Goal: Leave review/rating: Share an evaluation or opinion about a product, service, or content

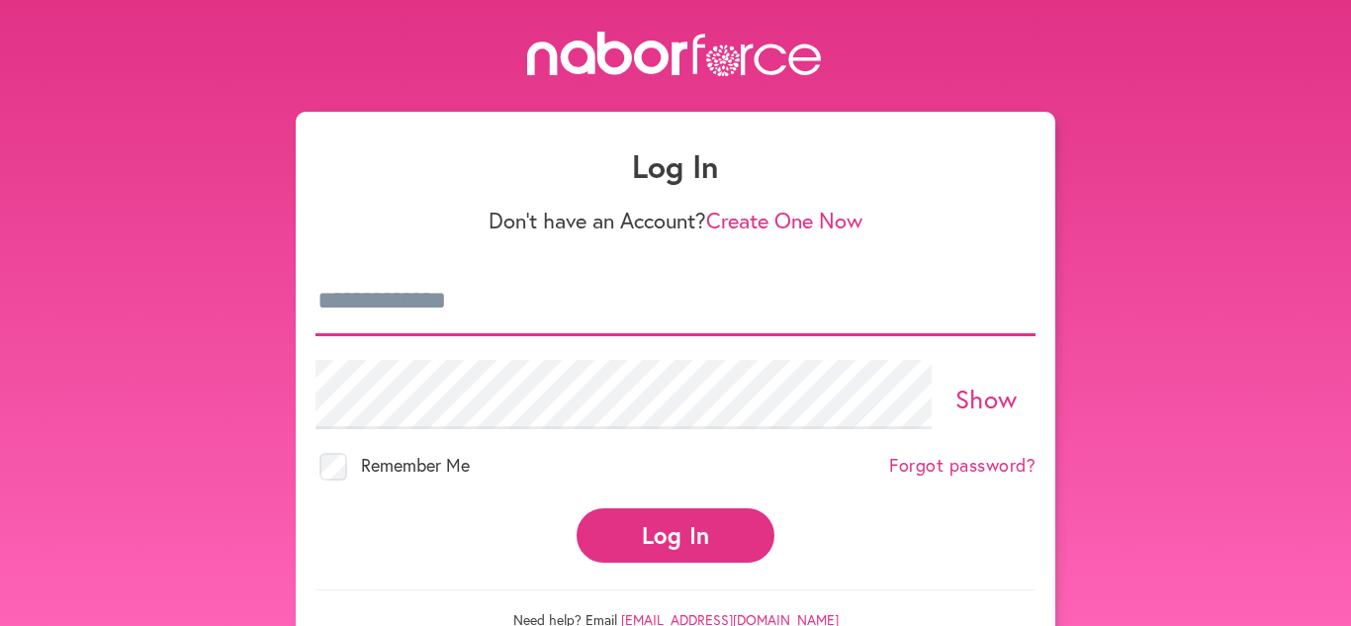
click at [517, 309] on input "email" at bounding box center [676, 301] width 720 height 69
type input "**********"
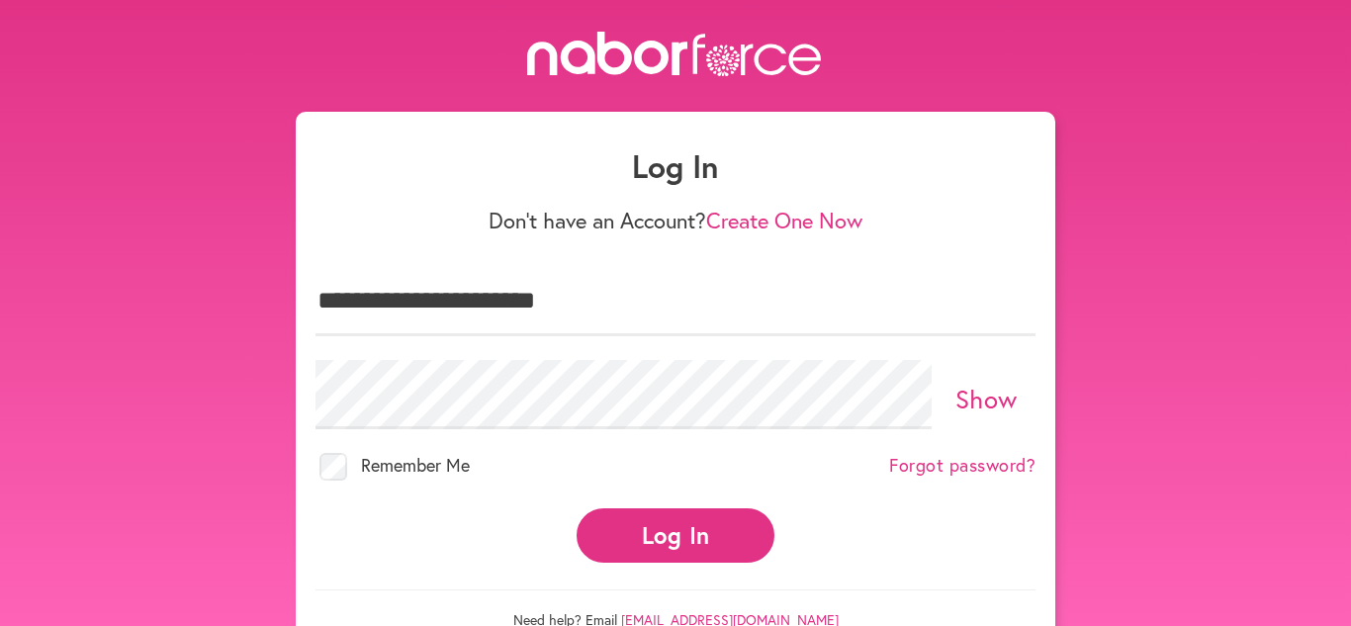
click at [642, 524] on button "Log In" at bounding box center [676, 535] width 198 height 54
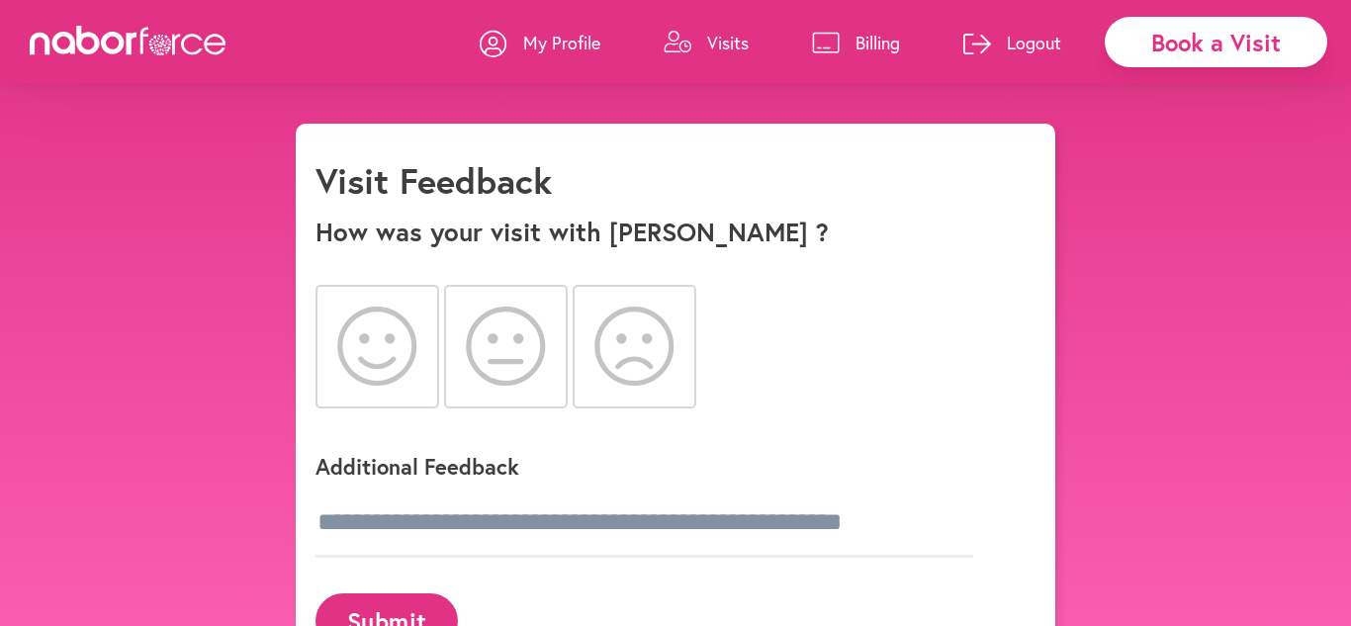
click at [375, 344] on icon at bounding box center [377, 346] width 80 height 79
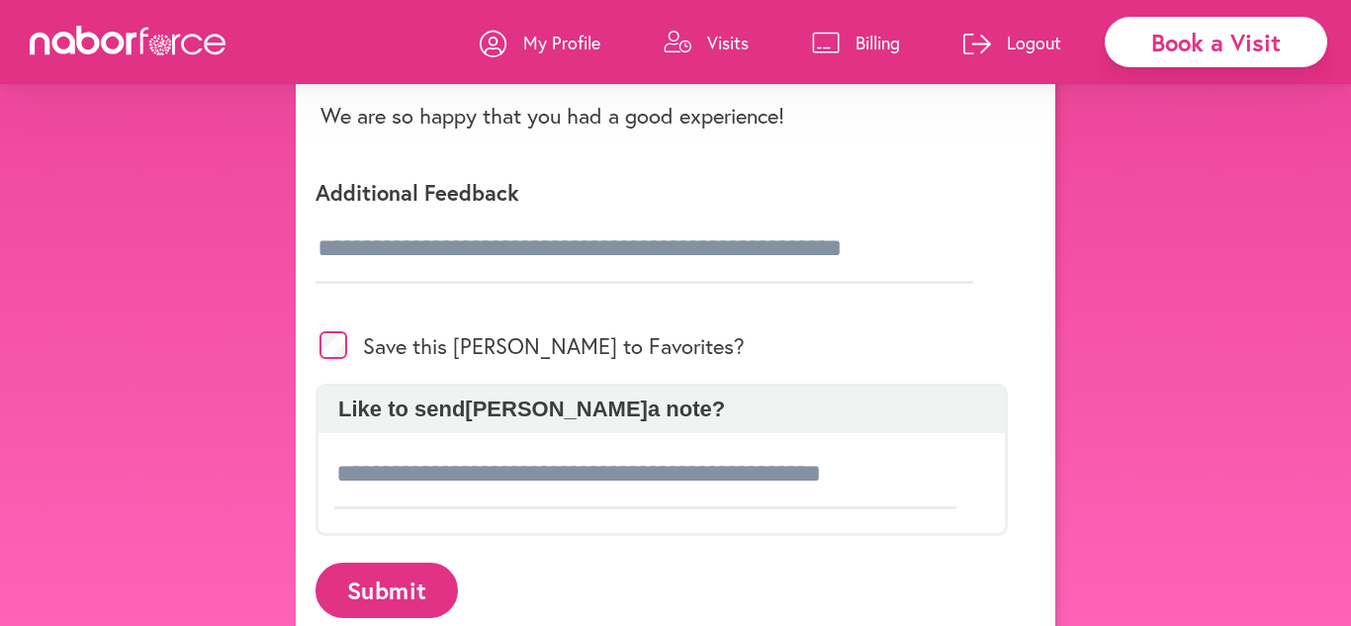
scroll to position [337, 0]
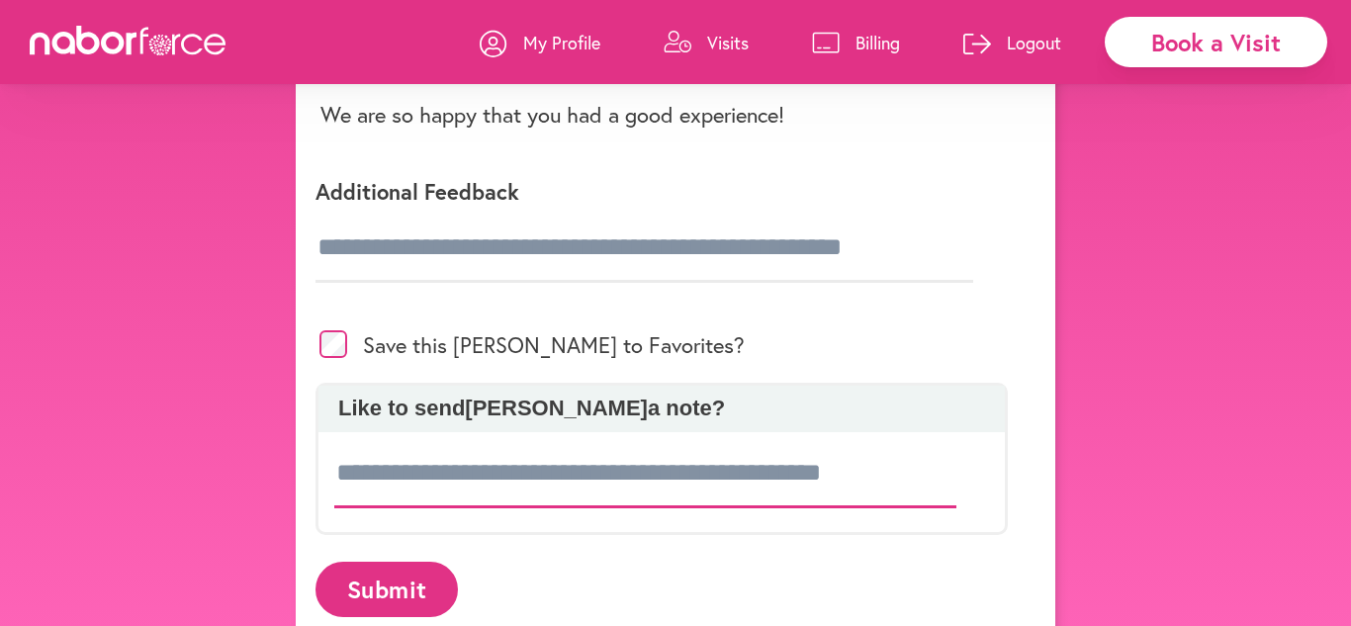
click at [373, 455] on input at bounding box center [645, 473] width 622 height 69
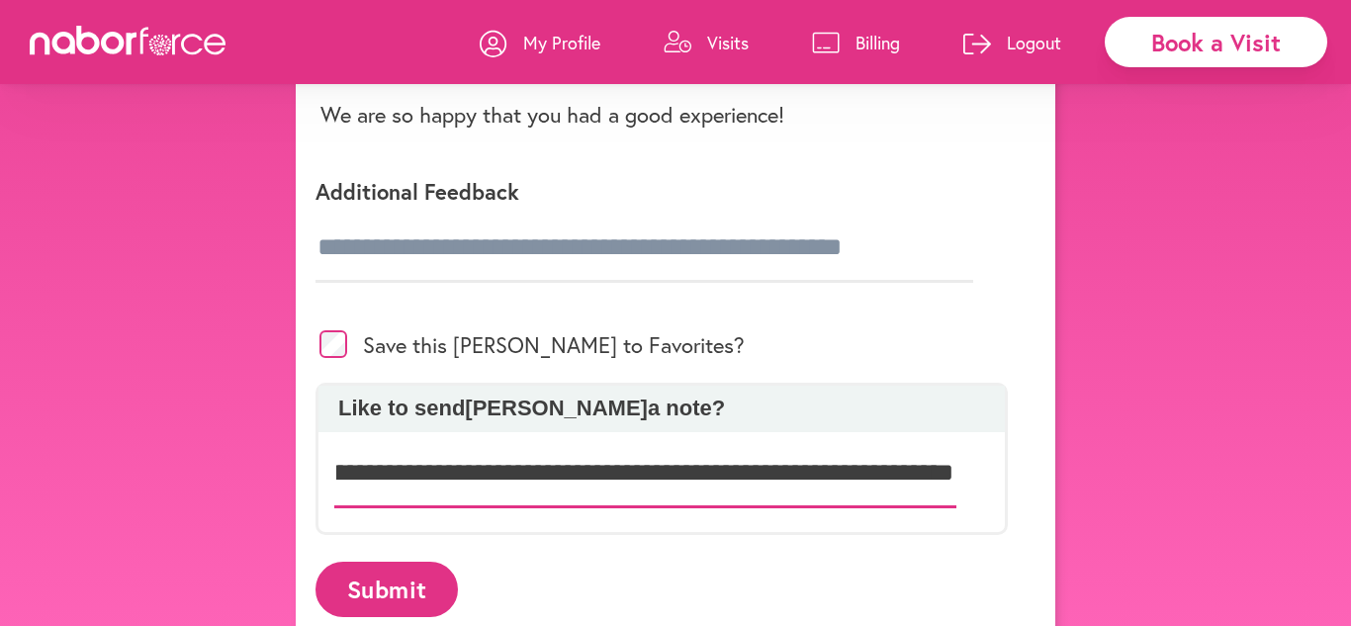
scroll to position [0, 578]
type input "**********"
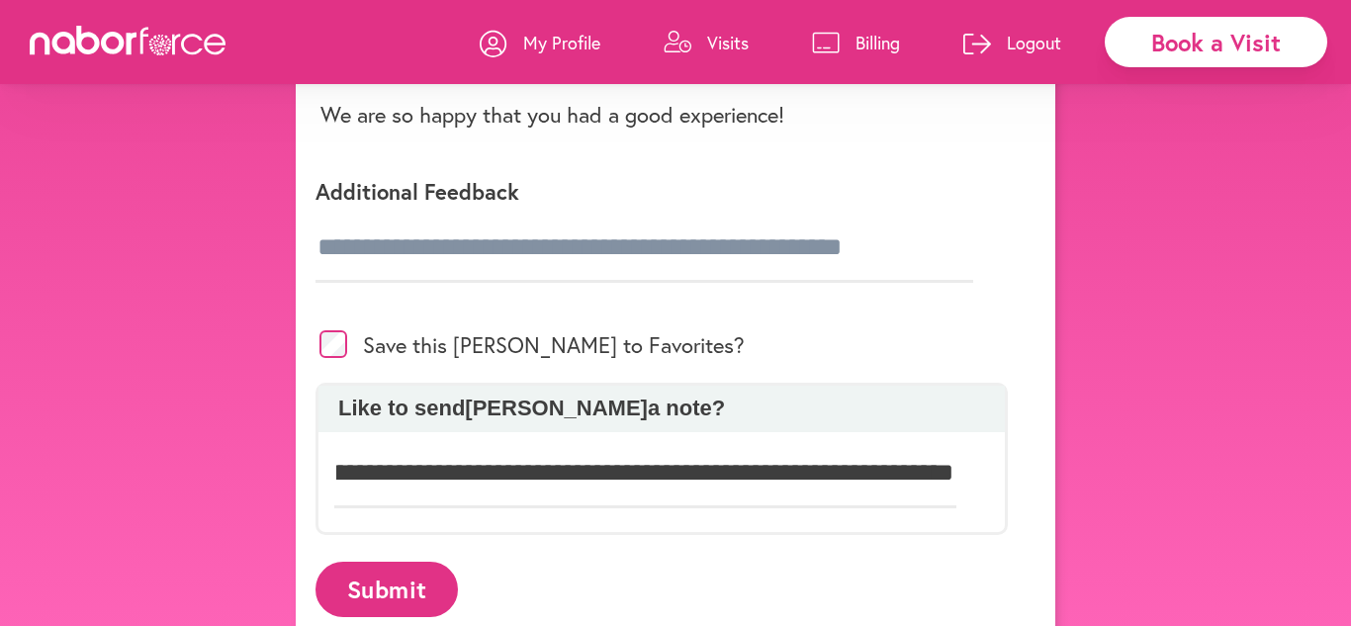
scroll to position [0, 0]
click at [390, 596] on button "Submit" at bounding box center [387, 589] width 142 height 54
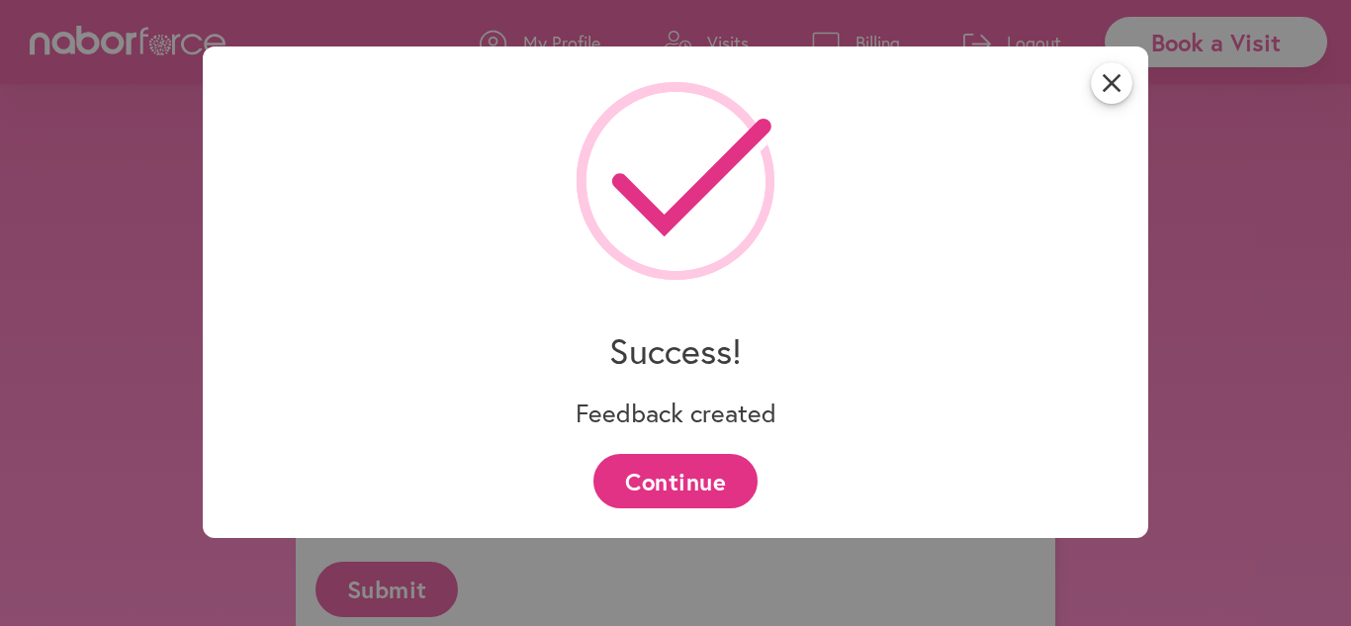
click at [716, 475] on button "Continue" at bounding box center [674, 481] width 163 height 54
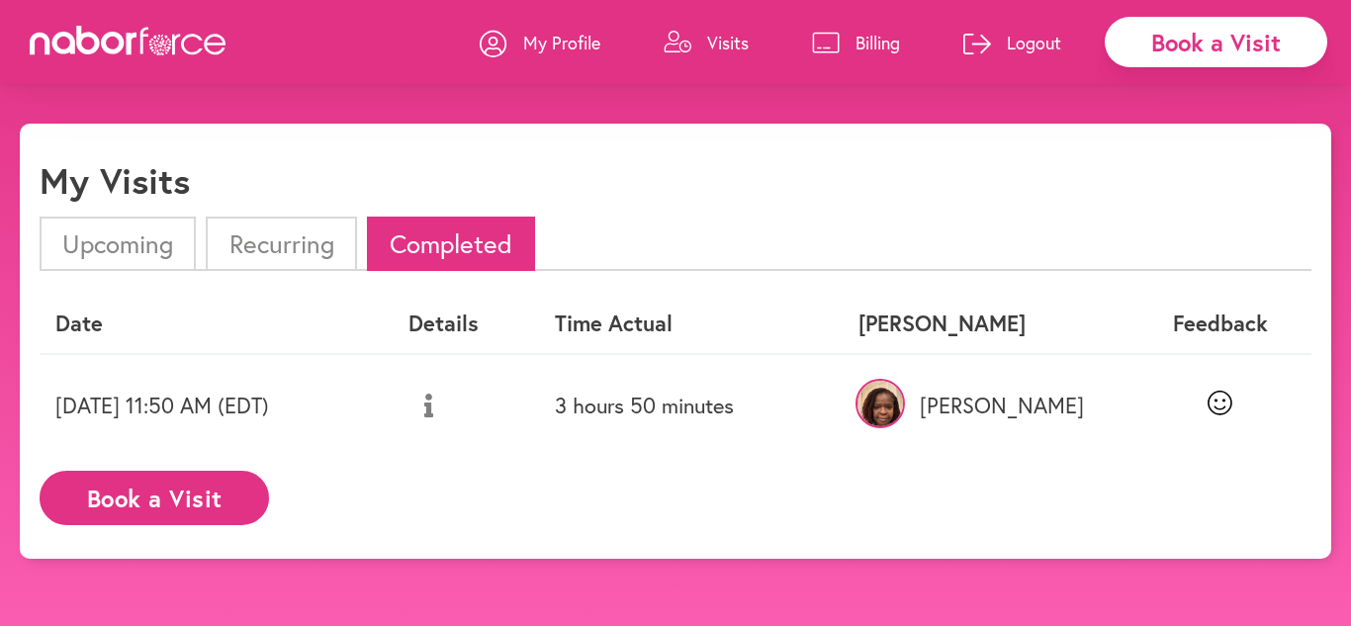
click at [1036, 48] on p "Logout" at bounding box center [1034, 43] width 54 height 24
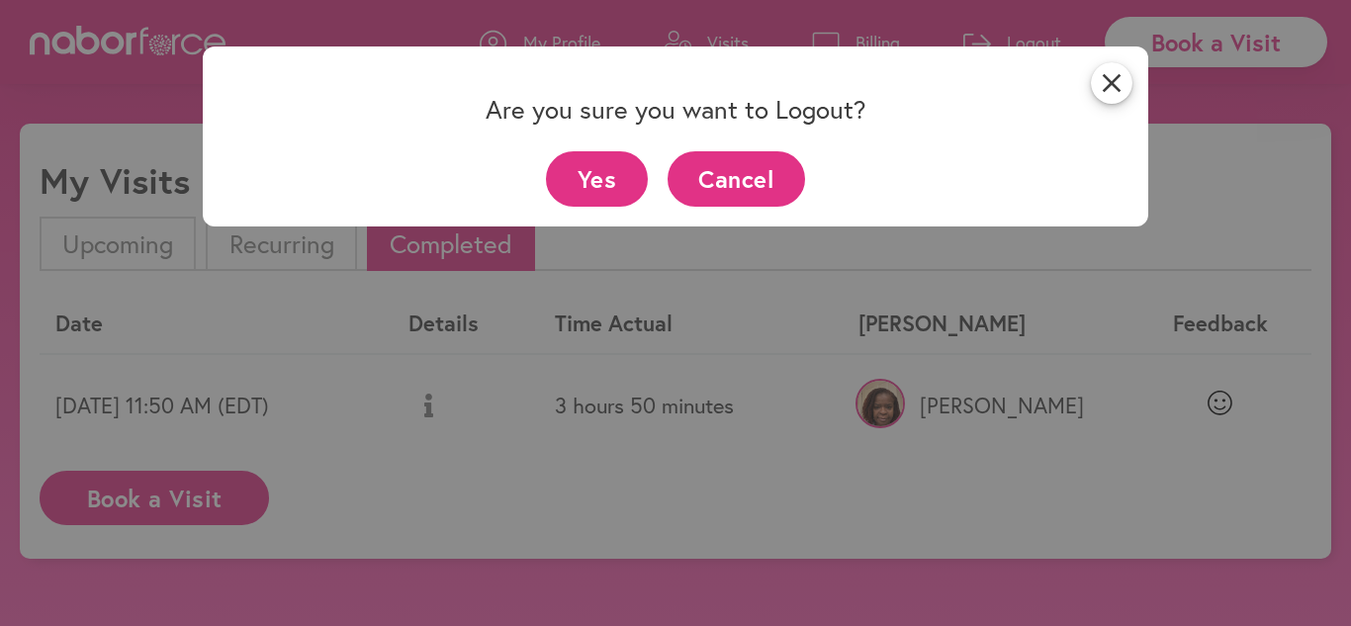
click at [594, 180] on button "Yes" at bounding box center [597, 178] width 102 height 54
